Goal: Information Seeking & Learning: Learn about a topic

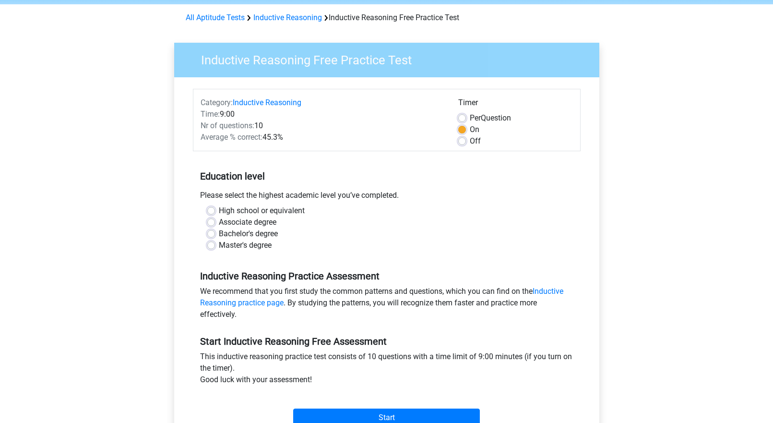
scroll to position [240, 0]
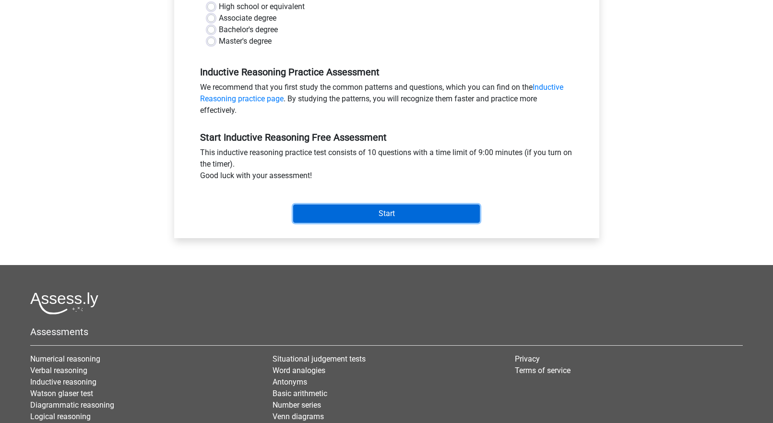
click at [370, 216] on input "Start" at bounding box center [386, 213] width 187 height 18
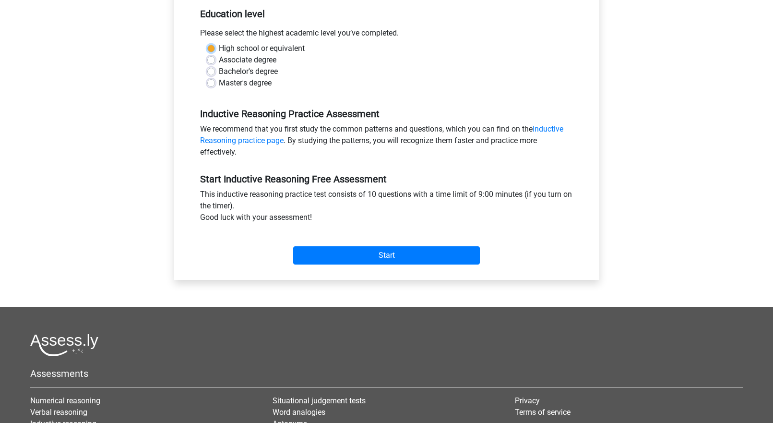
scroll to position [144, 0]
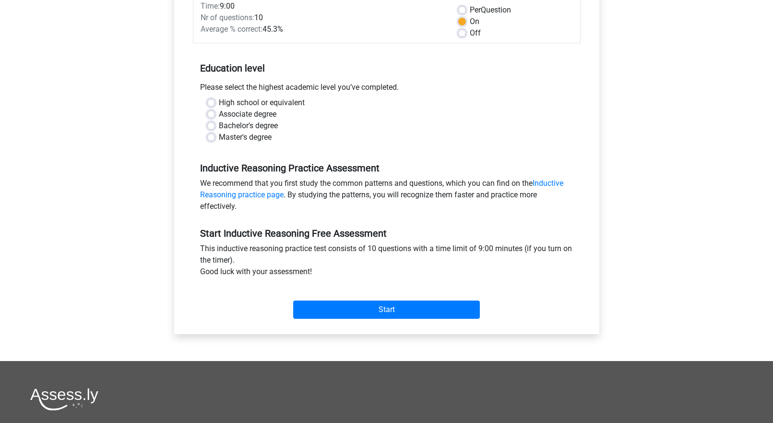
click at [276, 125] on label "Bachelor's degree" at bounding box center [248, 126] width 59 height 12
click at [215, 125] on input "Bachelor's degree" at bounding box center [211, 125] width 8 height 10
radio input "true"
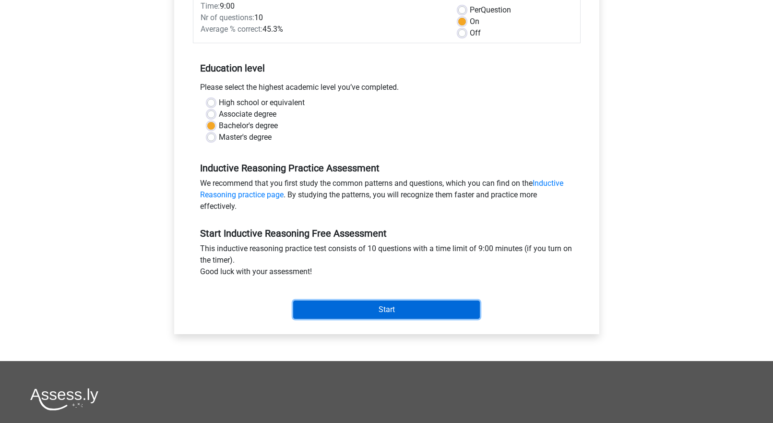
click at [352, 309] on input "Start" at bounding box center [386, 309] width 187 height 18
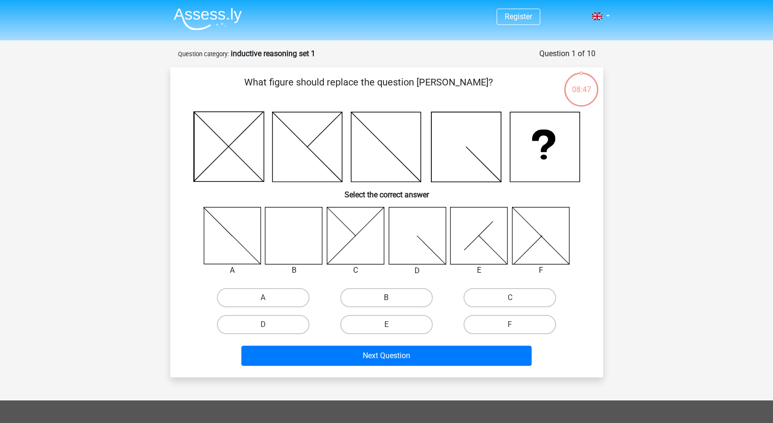
click at [406, 291] on label "B" at bounding box center [386, 297] width 93 height 19
click at [392, 297] on input "B" at bounding box center [389, 300] width 6 height 6
radio input "true"
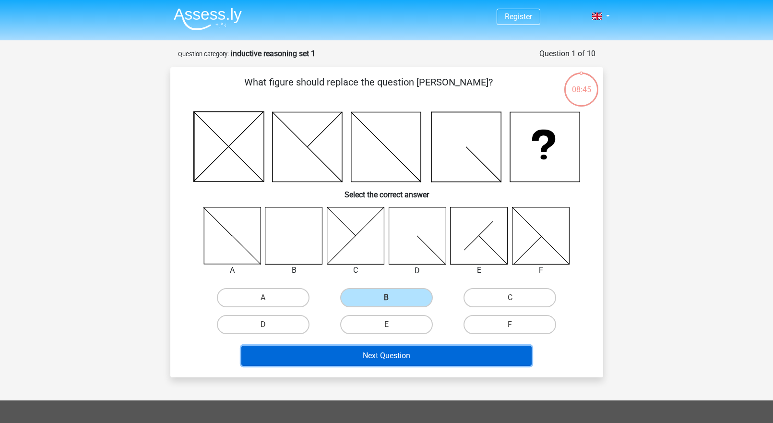
click at [402, 357] on button "Next Question" at bounding box center [386, 355] width 290 height 20
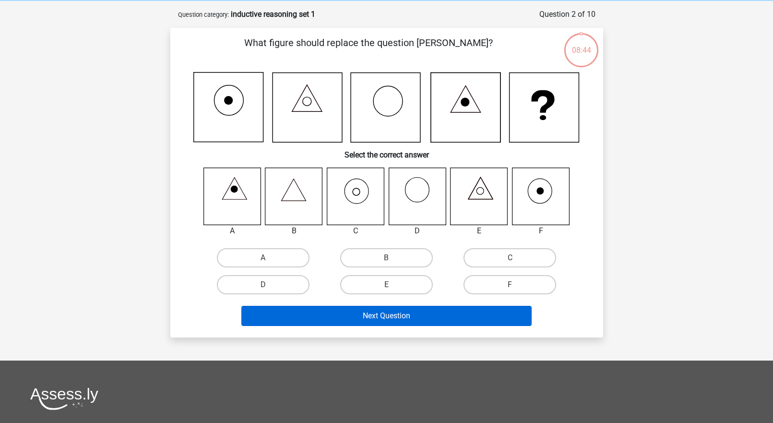
scroll to position [48, 0]
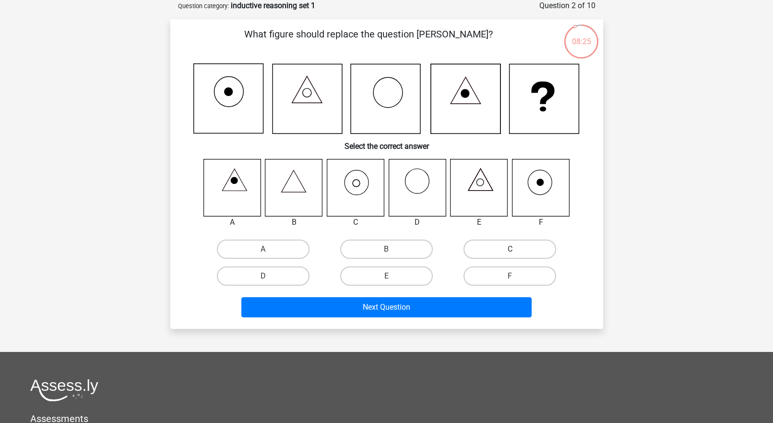
click at [481, 250] on label "C" at bounding box center [509, 248] width 93 height 19
click at [510, 250] on input "C" at bounding box center [513, 252] width 6 height 6
radio input "true"
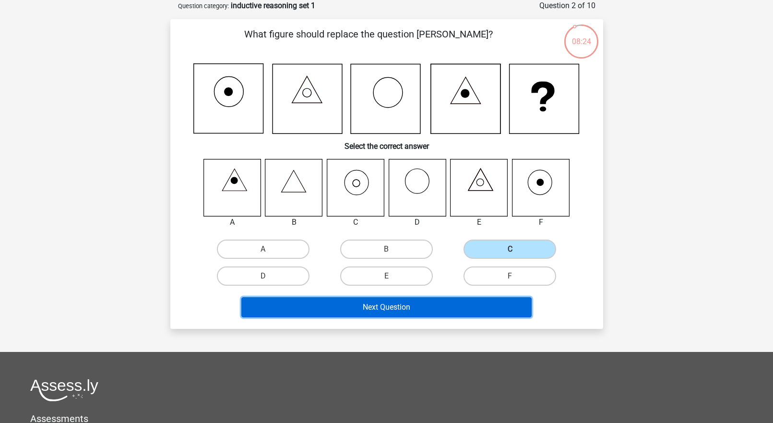
click at [449, 314] on button "Next Question" at bounding box center [386, 307] width 290 height 20
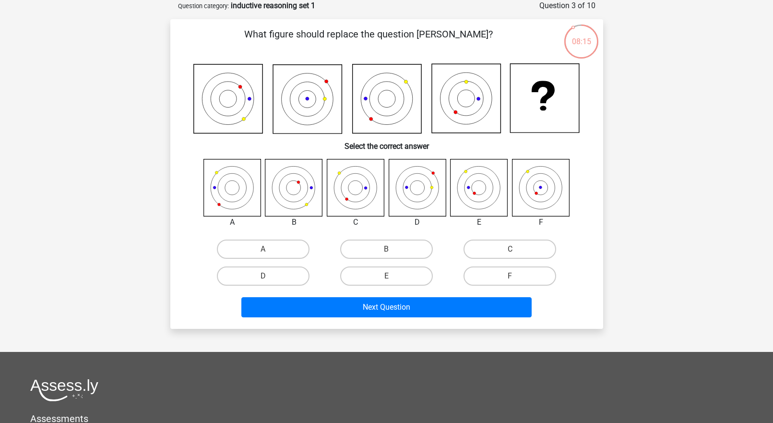
click at [437, 318] on div "Next Question" at bounding box center [387, 309] width 370 height 24
click at [502, 276] on label "F" at bounding box center [509, 275] width 93 height 19
click at [510, 276] on input "F" at bounding box center [513, 279] width 6 height 6
radio input "true"
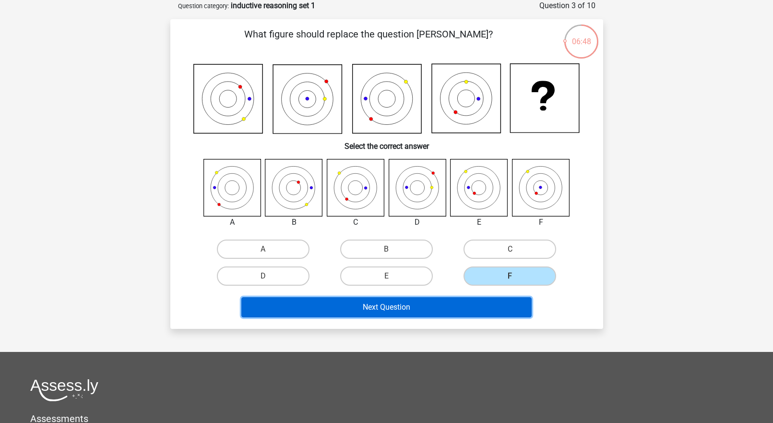
click at [492, 301] on button "Next Question" at bounding box center [386, 307] width 290 height 20
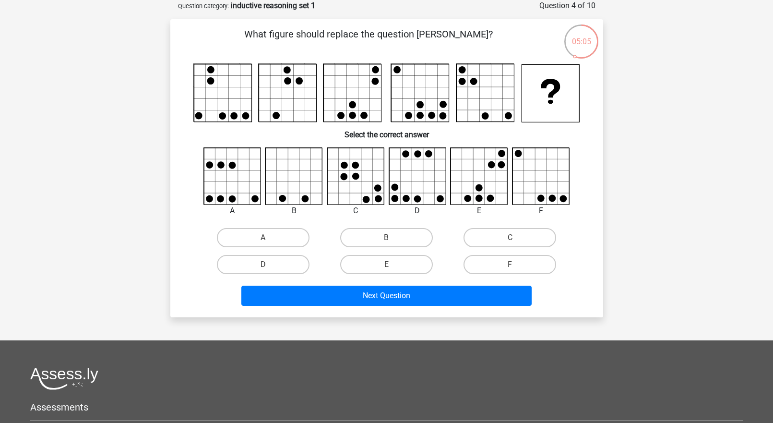
drag, startPoint x: 355, startPoint y: 230, endPoint x: 603, endPoint y: 231, distance: 247.6
click at [603, 231] on div "What figure should replace the question [PERSON_NAME]?" at bounding box center [386, 168] width 433 height 298
click at [269, 270] on input "D" at bounding box center [266, 267] width 6 height 6
radio input "true"
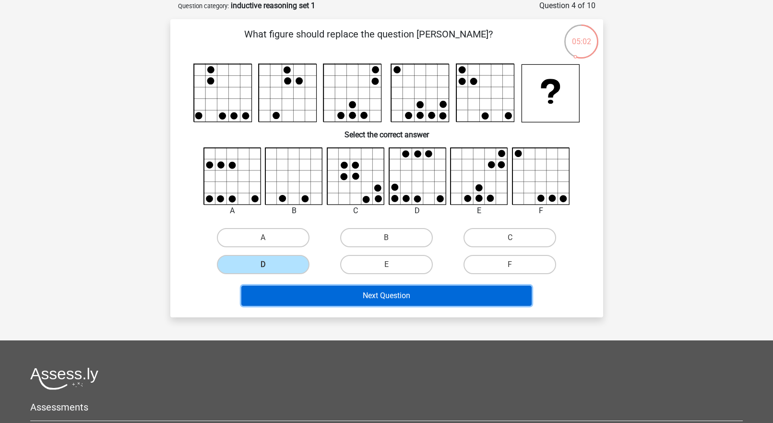
click at [378, 297] on button "Next Question" at bounding box center [386, 295] width 290 height 20
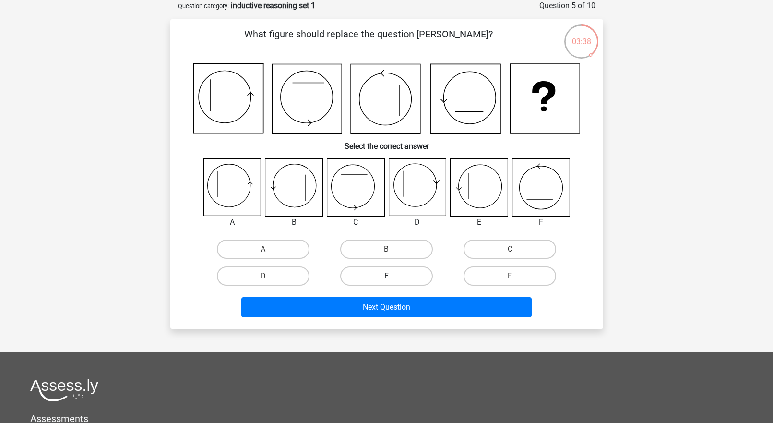
click at [410, 280] on label "E" at bounding box center [386, 275] width 93 height 19
click at [392, 280] on input "E" at bounding box center [389, 279] width 6 height 6
radio input "true"
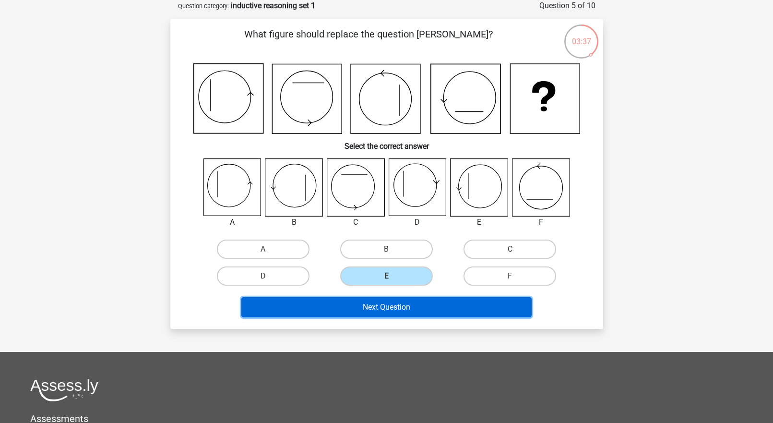
click at [429, 308] on button "Next Question" at bounding box center [386, 307] width 290 height 20
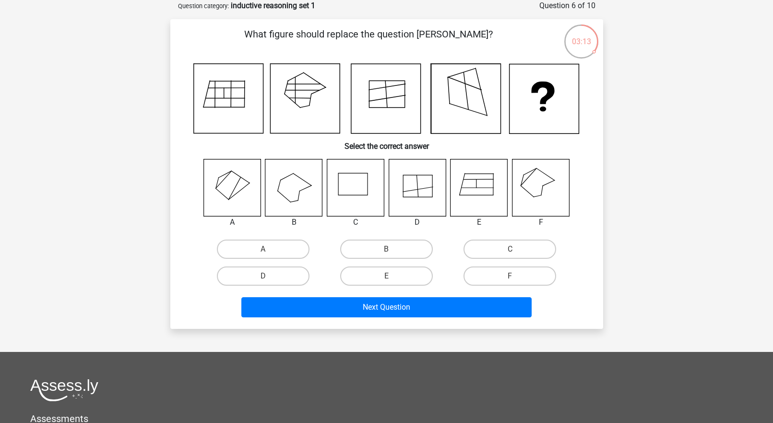
click at [538, 177] on icon at bounding box center [540, 187] width 57 height 57
click at [488, 275] on label "F" at bounding box center [509, 275] width 93 height 19
click at [510, 276] on input "F" at bounding box center [513, 279] width 6 height 6
radio input "true"
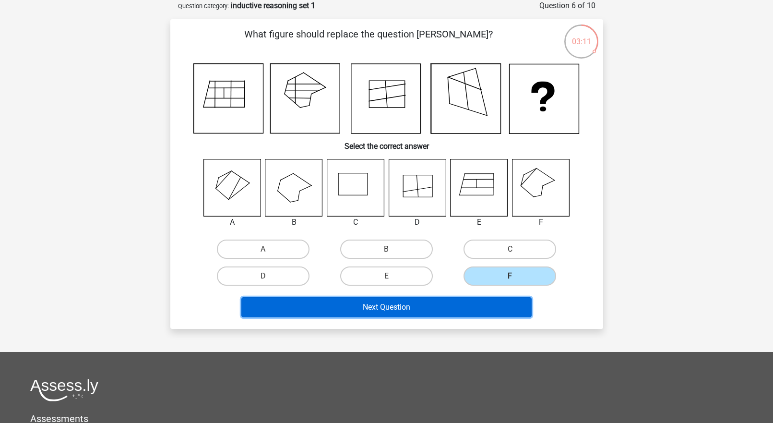
click at [482, 306] on button "Next Question" at bounding box center [386, 307] width 290 height 20
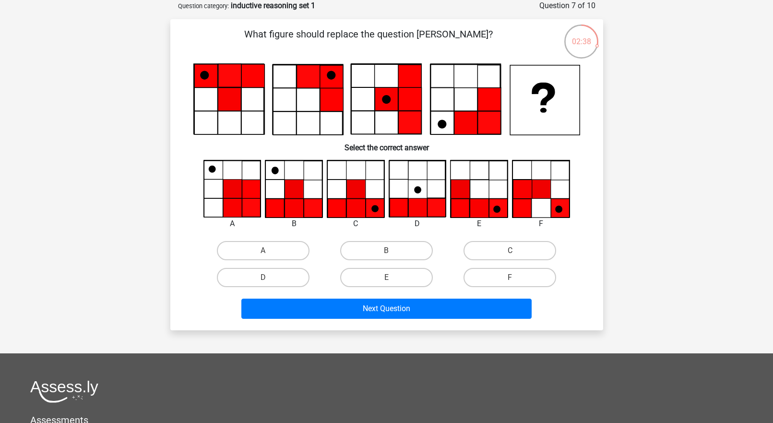
drag, startPoint x: 271, startPoint y: 75, endPoint x: 267, endPoint y: 91, distance: 15.7
click at [267, 91] on icon at bounding box center [386, 99] width 387 height 72
drag, startPoint x: 266, startPoint y: 90, endPoint x: 231, endPoint y: 79, distance: 36.7
click at [231, 79] on icon at bounding box center [229, 75] width 23 height 23
click at [383, 127] on icon at bounding box center [386, 99] width 70 height 70
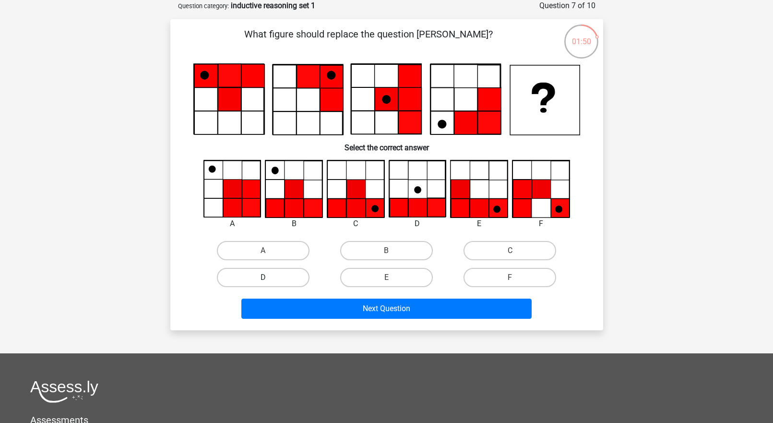
click at [273, 283] on label "D" at bounding box center [263, 277] width 93 height 19
click at [269, 283] on input "D" at bounding box center [266, 280] width 6 height 6
radio input "true"
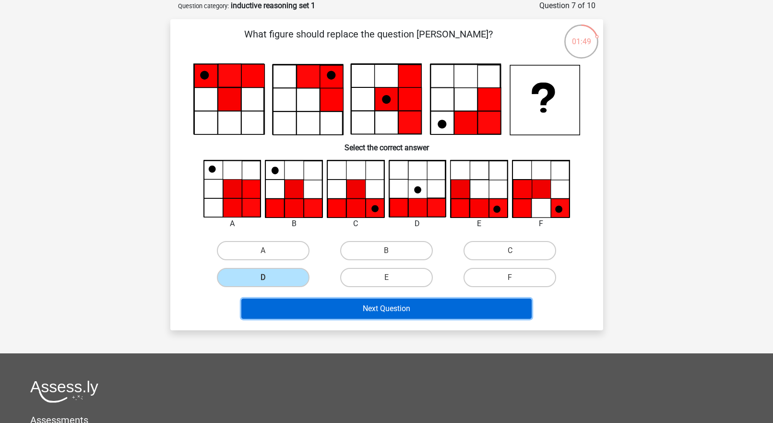
click at [342, 308] on button "Next Question" at bounding box center [386, 308] width 290 height 20
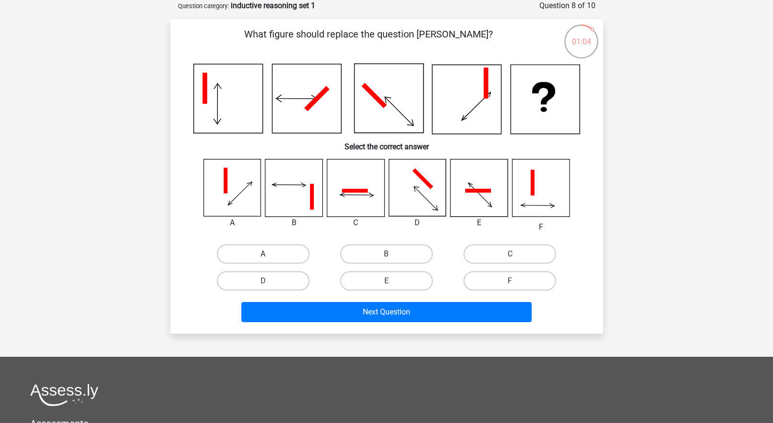
click at [291, 255] on label "A" at bounding box center [263, 253] width 93 height 19
click at [269, 255] on input "A" at bounding box center [266, 257] width 6 height 6
radio input "true"
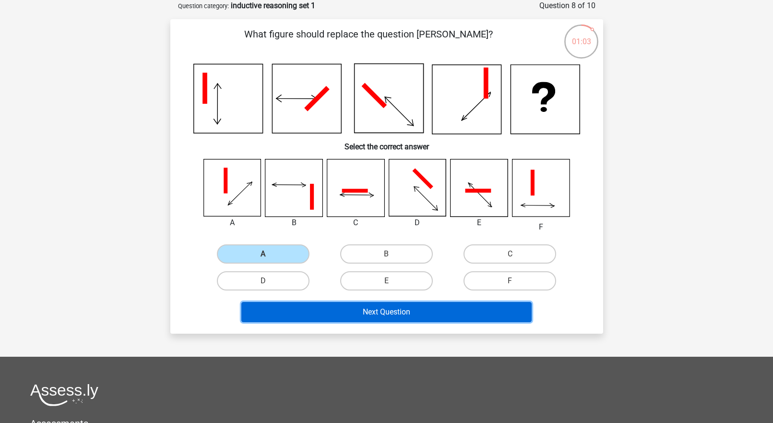
click at [311, 308] on button "Next Question" at bounding box center [386, 312] width 290 height 20
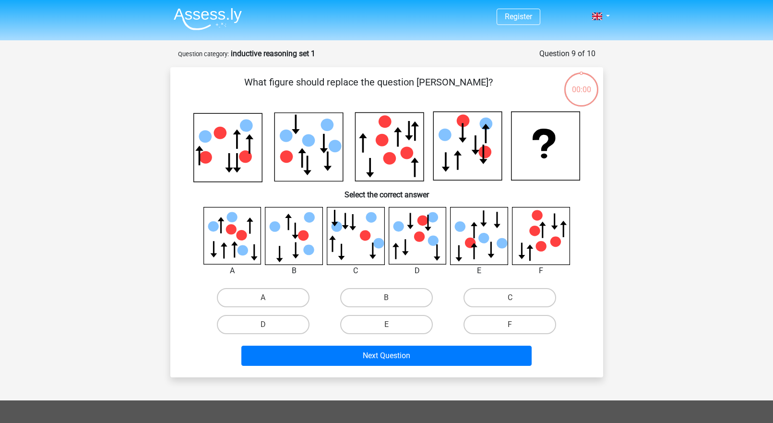
scroll to position [48, 0]
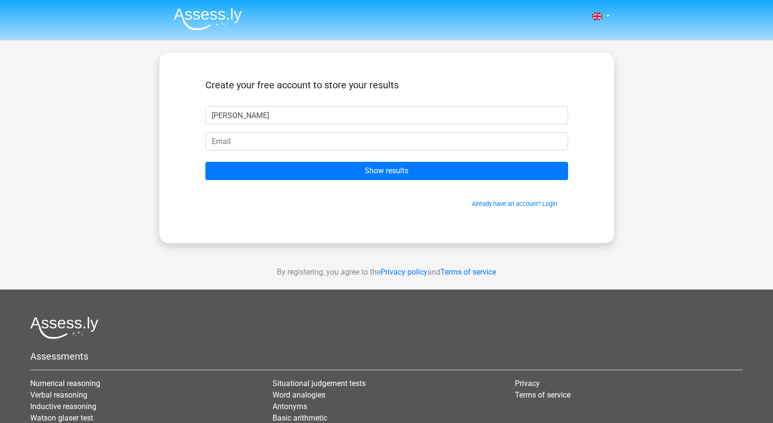
type input "matthew"
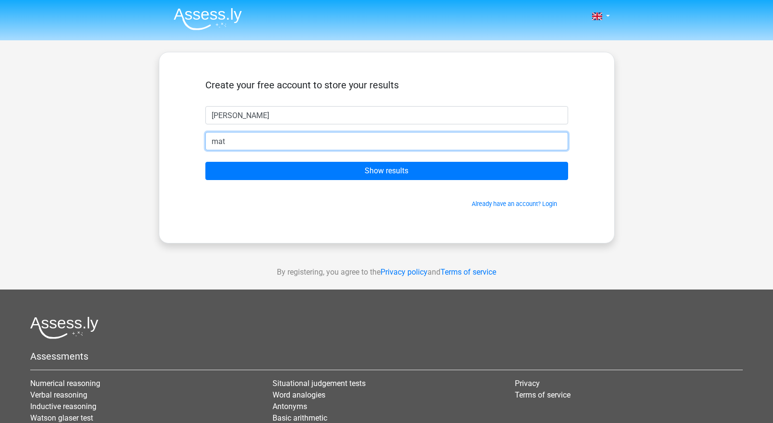
type input "matthewhesp32@gmail.com"
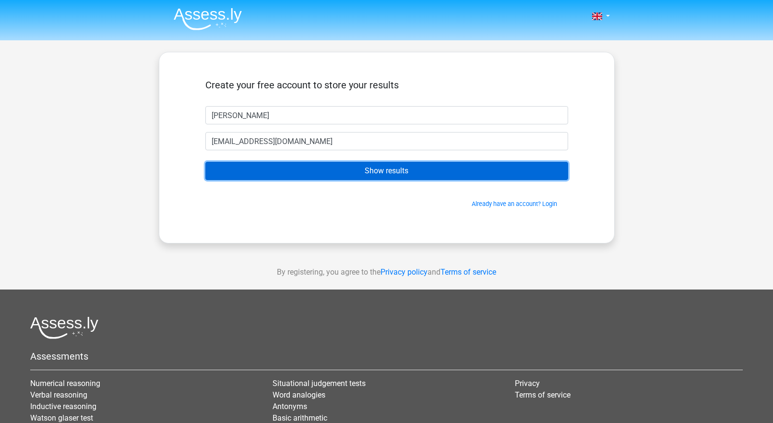
click at [319, 171] on input "Show results" at bounding box center [386, 171] width 363 height 18
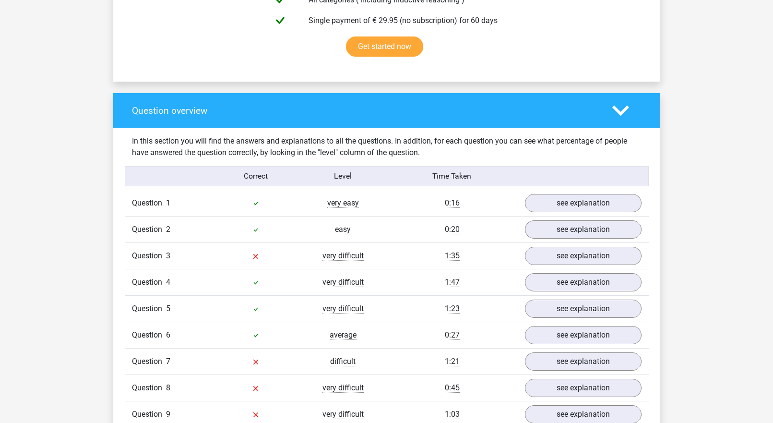
scroll to position [672, 0]
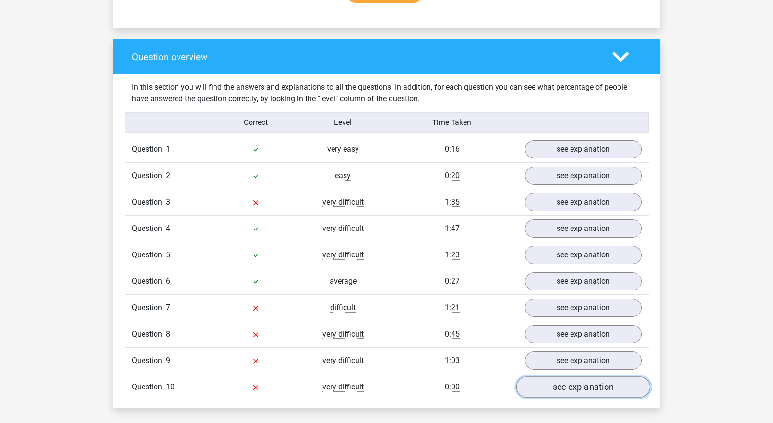
click at [572, 386] on link "see explanation" at bounding box center [583, 386] width 134 height 21
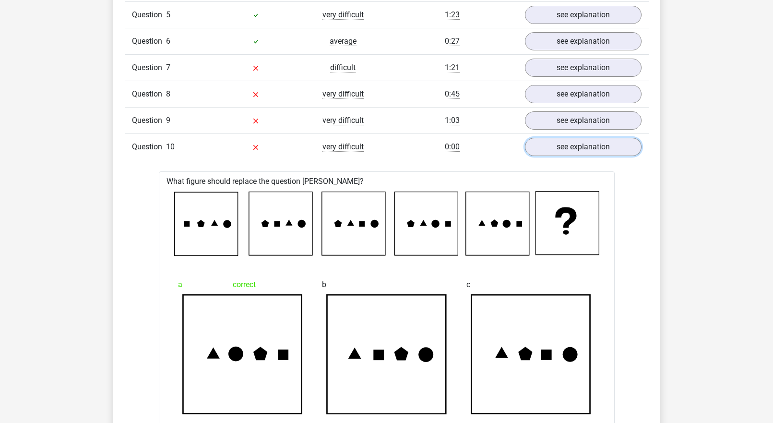
scroll to position [816, 0]
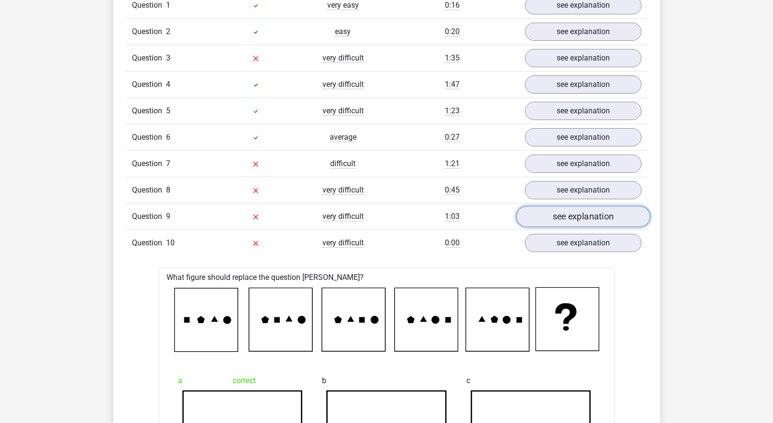
click at [582, 213] on link "see explanation" at bounding box center [583, 216] width 134 height 21
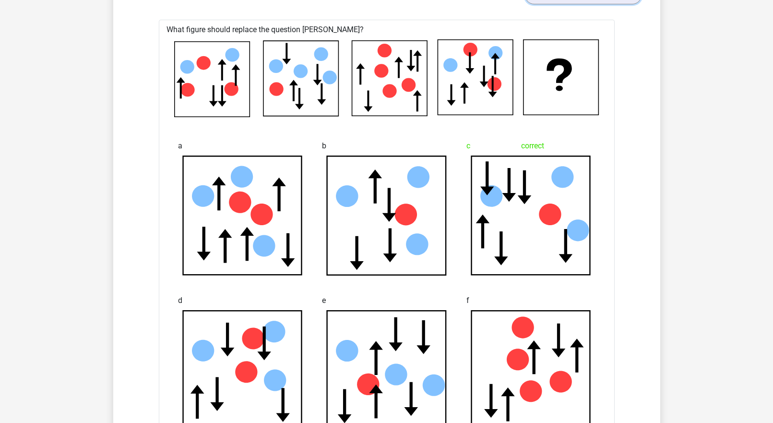
scroll to position [1008, 0]
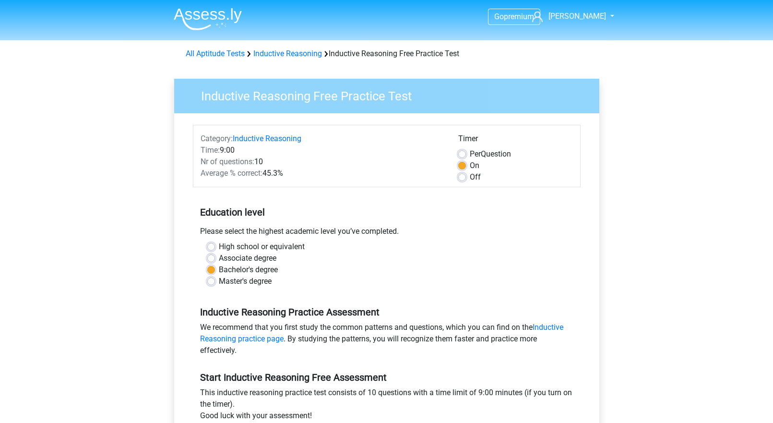
scroll to position [144, 0]
